Goal: Check status

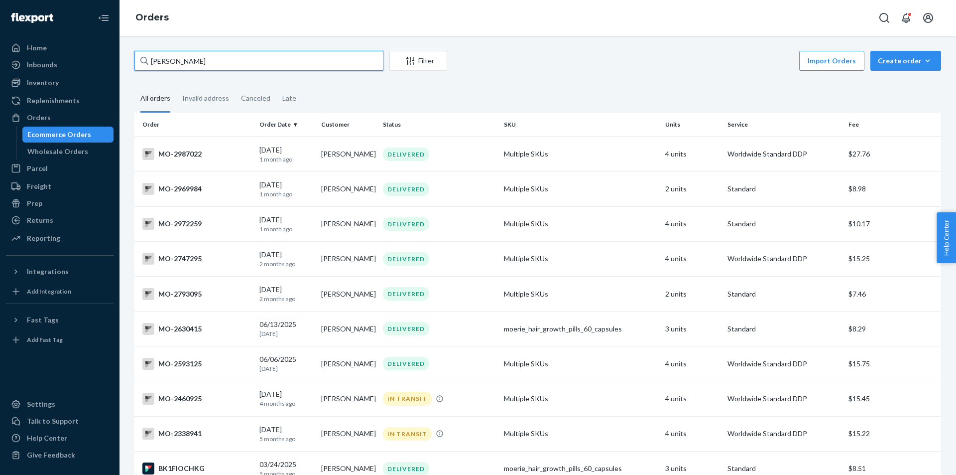
click at [318, 60] on input "[PERSON_NAME]" at bounding box center [258, 61] width 249 height 20
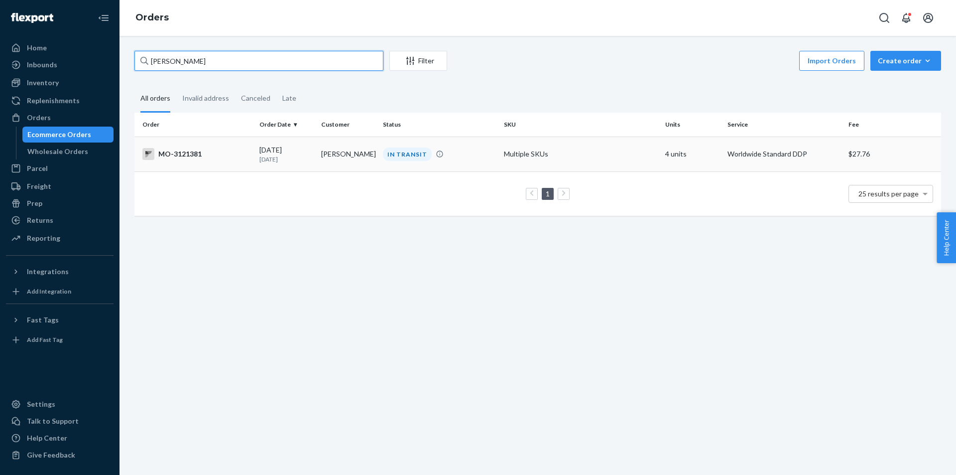
type input "[PERSON_NAME]"
click at [408, 156] on div "IN TRANSIT" at bounding box center [407, 153] width 49 height 13
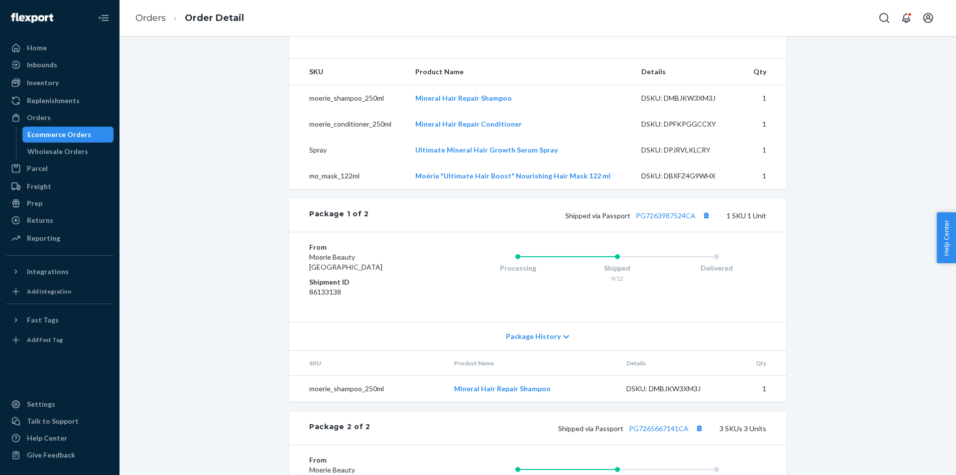
scroll to position [349, 0]
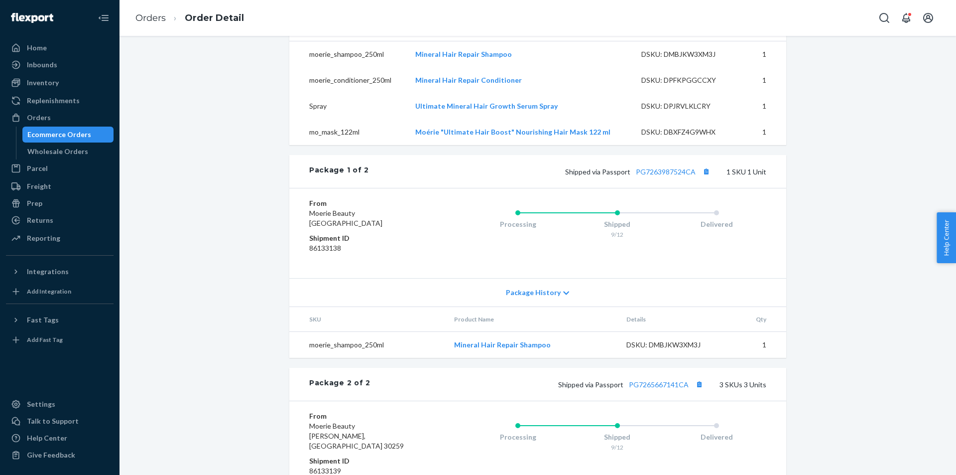
click at [309, 188] on div "Package 1 of 2 Shipped via Passport PG7263987524CA 1 SKU 1 Unit" at bounding box center [537, 171] width 497 height 33
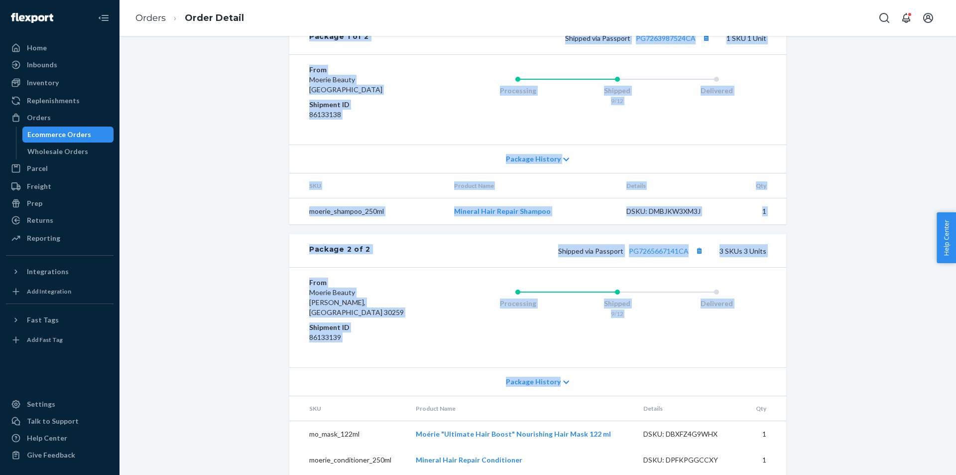
scroll to position [528, 0]
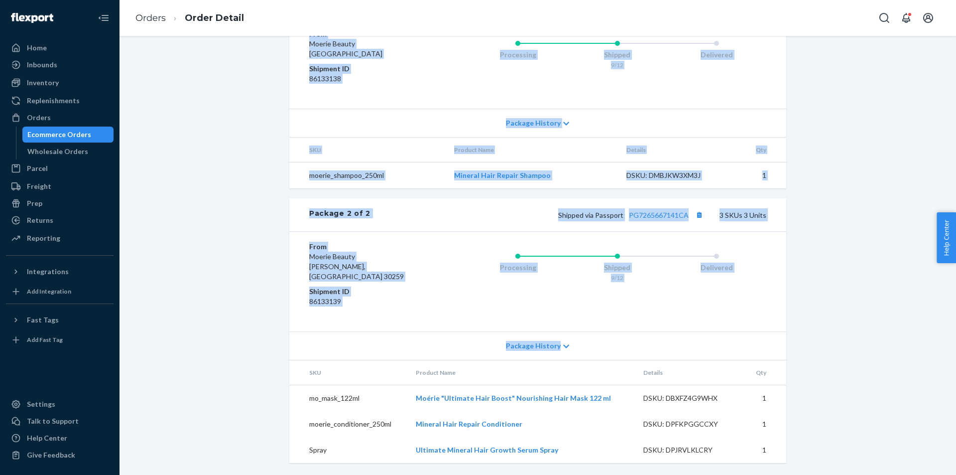
drag, startPoint x: 296, startPoint y: 186, endPoint x: 785, endPoint y: 446, distance: 553.9
copy div "Package 1 of 2 Shipped via Passport PG7263987524CA 1 SKU 1 Unit From Moerie Bea…"
click at [793, 299] on div "Website Order # MO-3121381 • Worldwide Standard DDP / $27.76 View Details Creat…" at bounding box center [538, 4] width 822 height 942
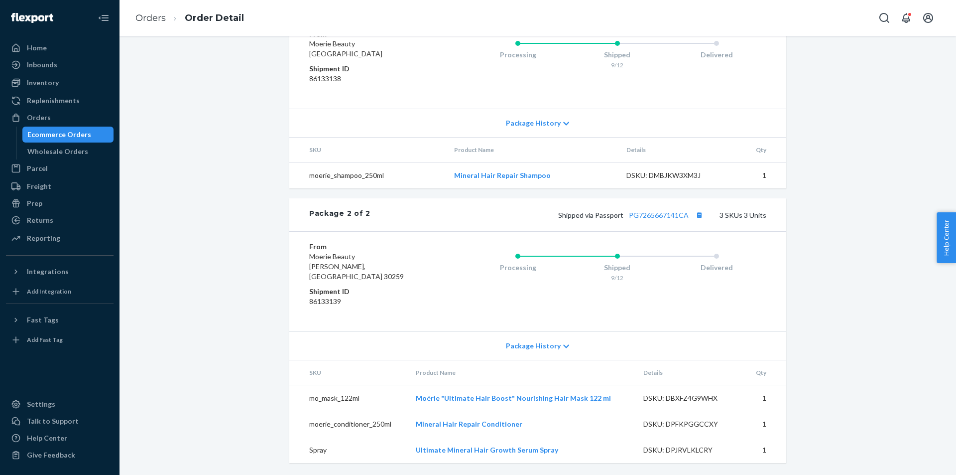
scroll to position [285, 0]
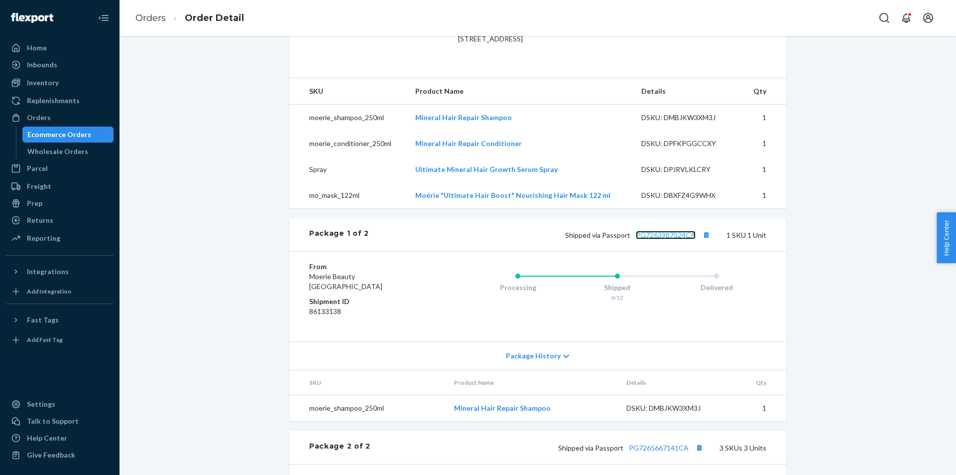
click at [659, 239] on link "PG7263987524CA" at bounding box center [666, 235] width 60 height 8
click at [823, 330] on div "Website Order # MO-3121381 • Worldwide Standard DDP / $27.76 View Details Creat…" at bounding box center [538, 236] width 822 height 942
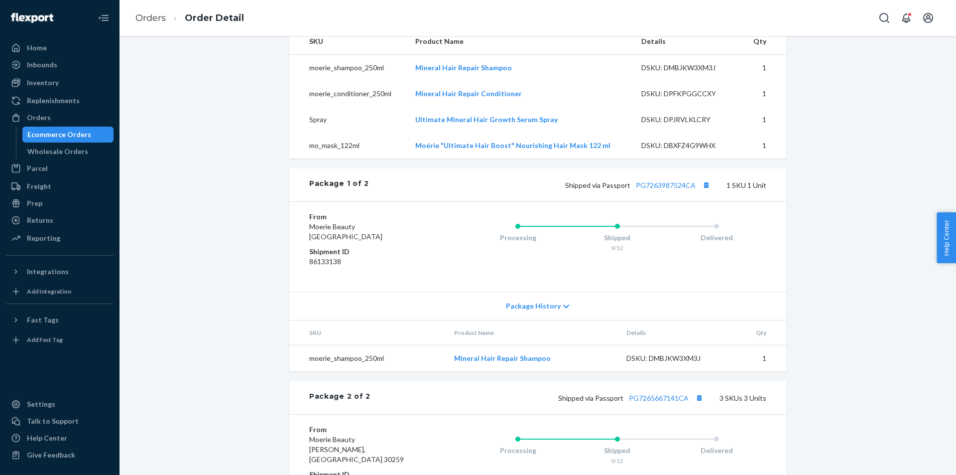
scroll to position [435, 0]
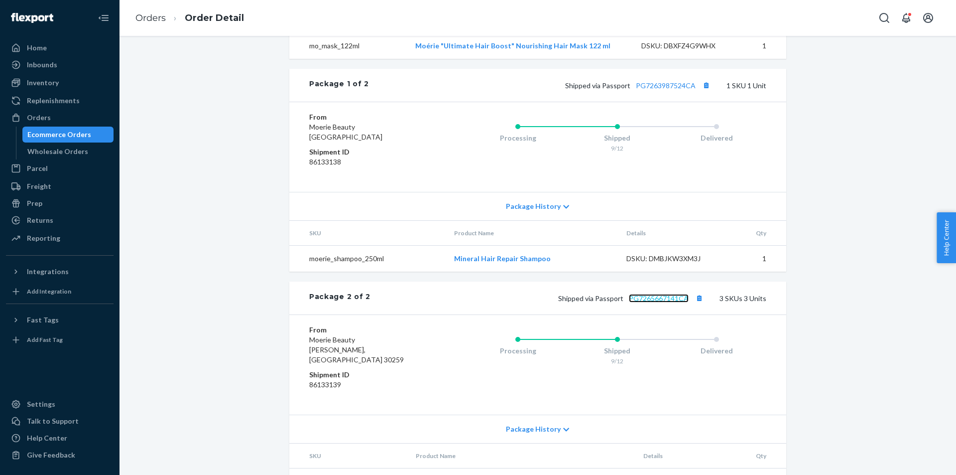
click at [652, 302] on link "PG7265667141CA" at bounding box center [659, 298] width 60 height 8
click at [243, 157] on div "Website Order # MO-3121381 • Worldwide Standard DDP / $27.76 View Details Creat…" at bounding box center [538, 87] width 822 height 942
